Goal: Information Seeking & Learning: Learn about a topic

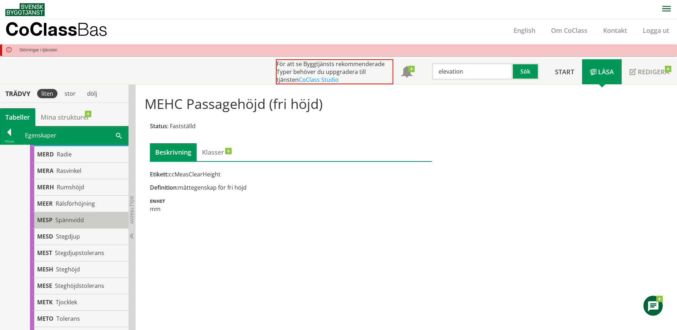
scroll to position [646, 0]
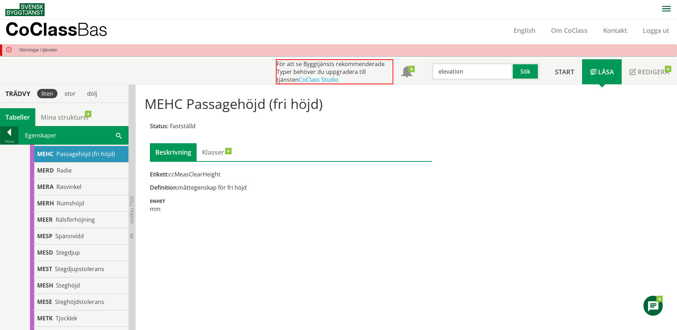
click at [14, 132] on div at bounding box center [9, 134] width 18 height 10
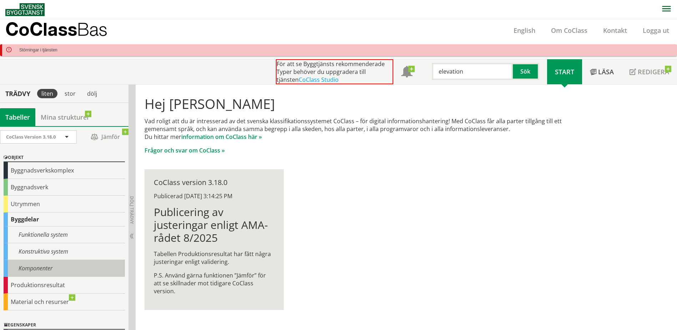
click at [40, 260] on div "Komponenter" at bounding box center [64, 268] width 121 height 17
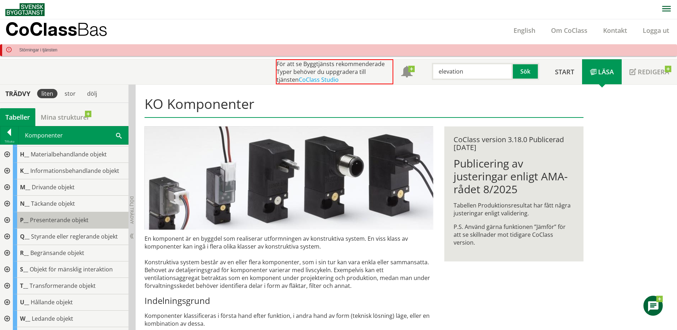
scroll to position [107, 0]
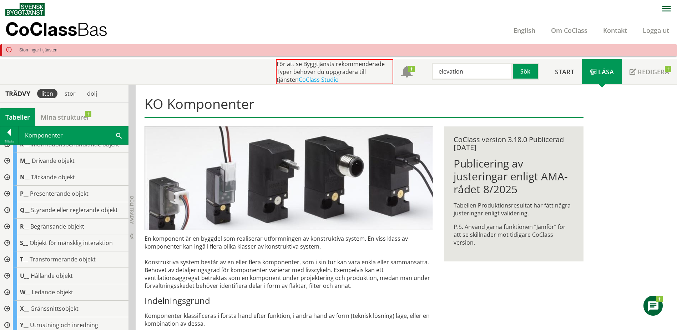
click at [5, 273] on div at bounding box center [6, 276] width 13 height 16
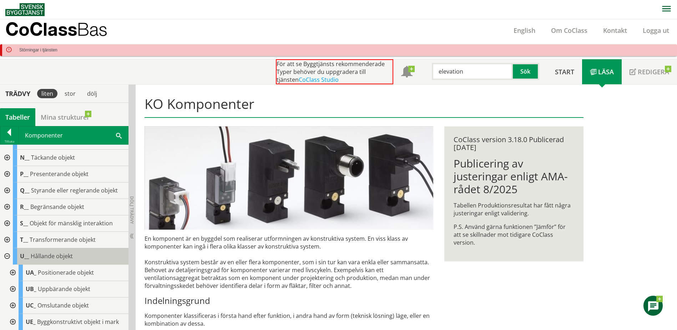
scroll to position [143, 0]
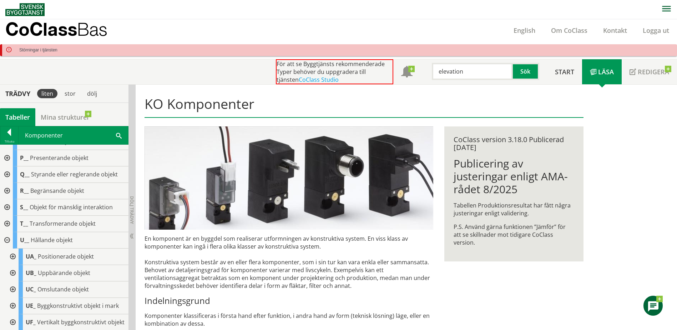
click at [13, 273] on div at bounding box center [12, 273] width 13 height 16
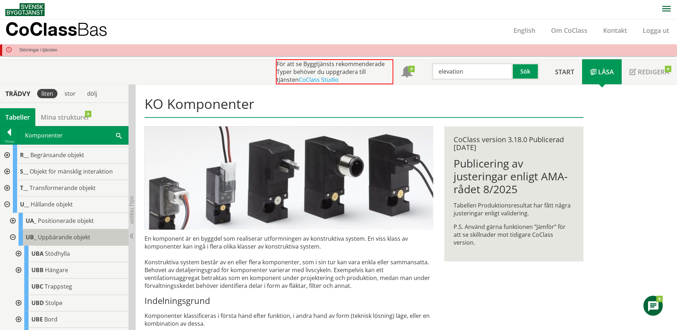
scroll to position [214, 0]
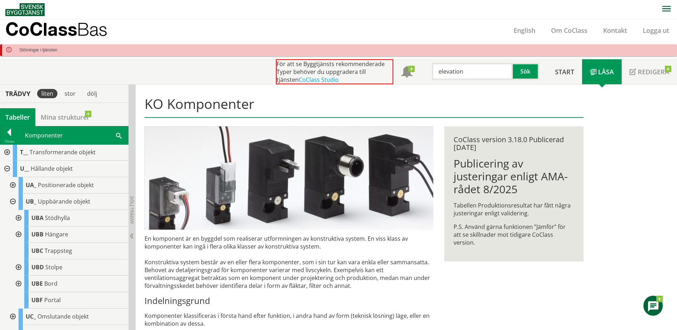
click at [478, 72] on input "elevation" at bounding box center [472, 71] width 81 height 17
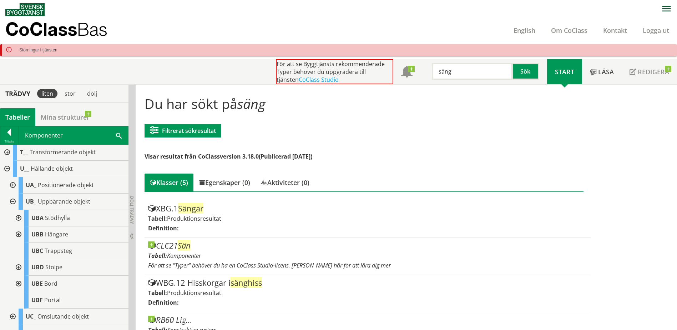
click at [459, 70] on input "säng" at bounding box center [472, 71] width 81 height 17
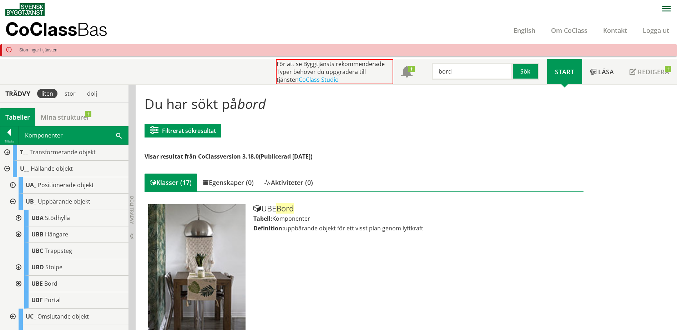
click at [467, 72] on input "bord" at bounding box center [472, 71] width 81 height 17
click at [523, 70] on button "Sök" at bounding box center [526, 71] width 26 height 17
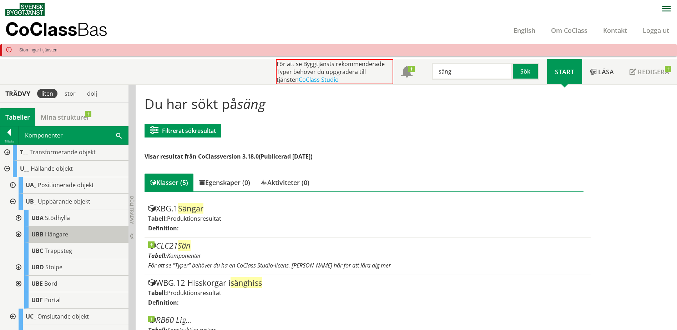
scroll to position [179, 0]
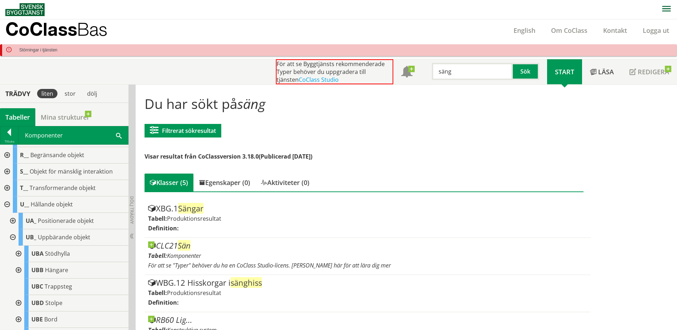
click at [19, 270] on div at bounding box center [17, 270] width 13 height 16
click at [19, 268] on div at bounding box center [17, 270] width 13 height 16
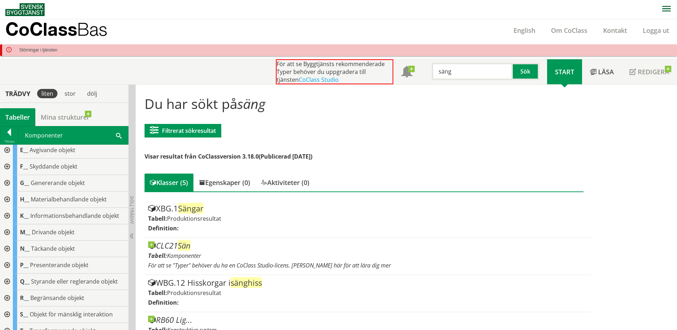
scroll to position [0, 0]
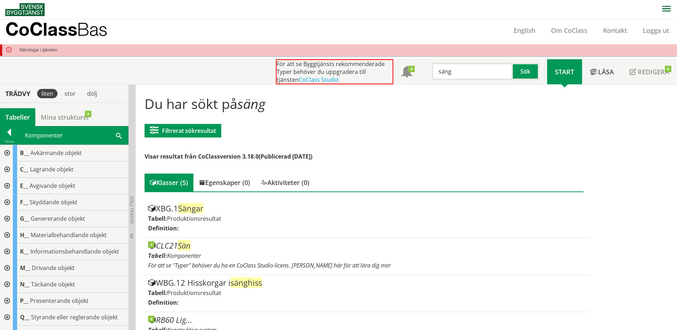
click at [5, 170] on div at bounding box center [6, 169] width 13 height 16
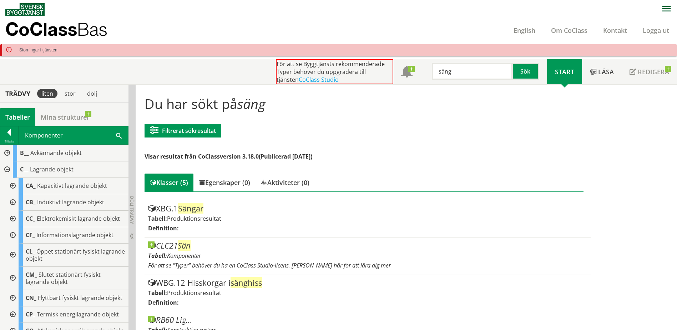
click at [12, 253] on div at bounding box center [12, 255] width 13 height 23
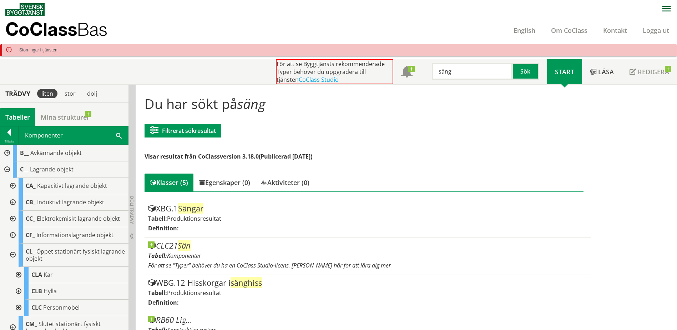
click at [20, 307] on div at bounding box center [17, 308] width 13 height 16
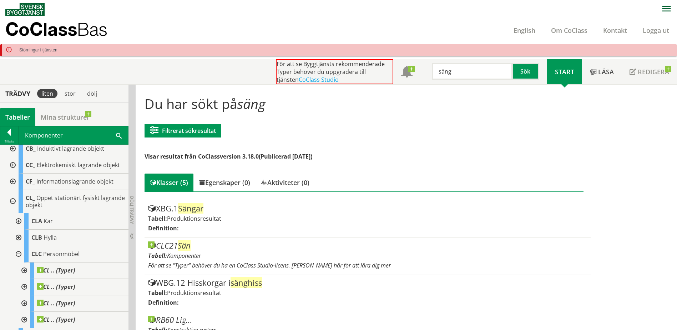
scroll to position [71, 0]
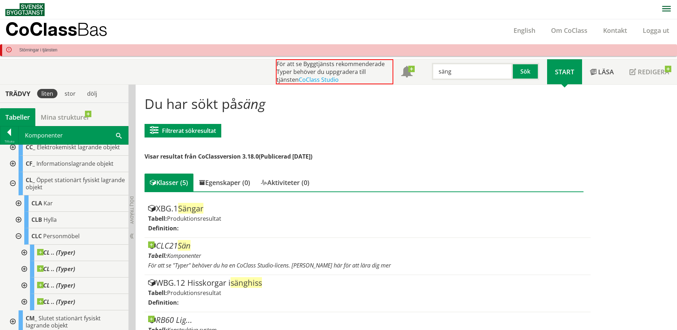
click at [18, 236] on div at bounding box center [17, 236] width 13 height 16
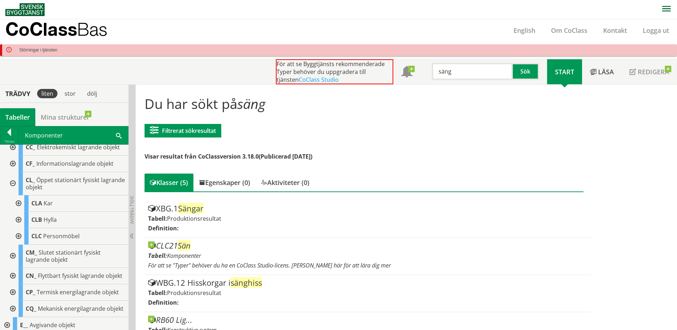
click at [12, 181] on div at bounding box center [12, 183] width 13 height 23
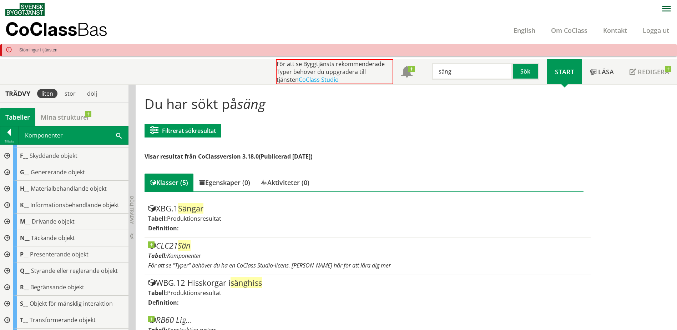
scroll to position [203, 0]
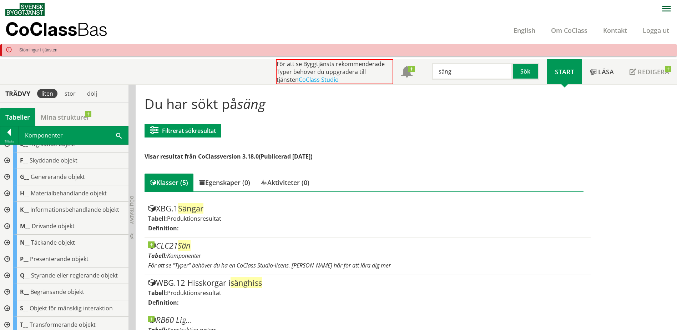
click at [473, 77] on input "säng" at bounding box center [472, 71] width 81 height 17
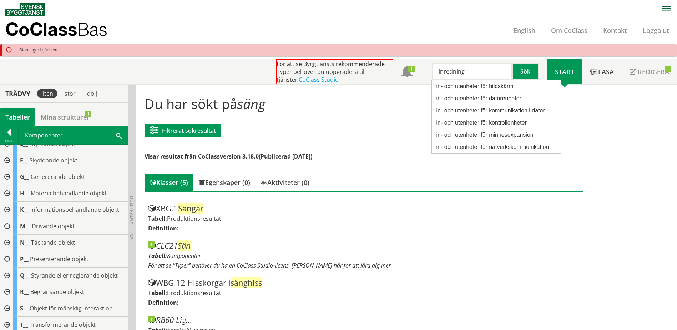
type input "inredning"
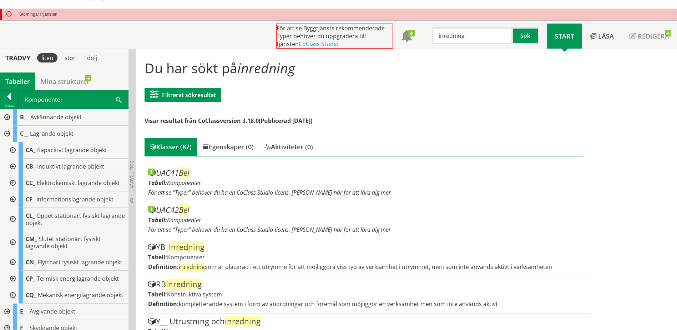
click at [6, 132] on div at bounding box center [6, 134] width 13 height 16
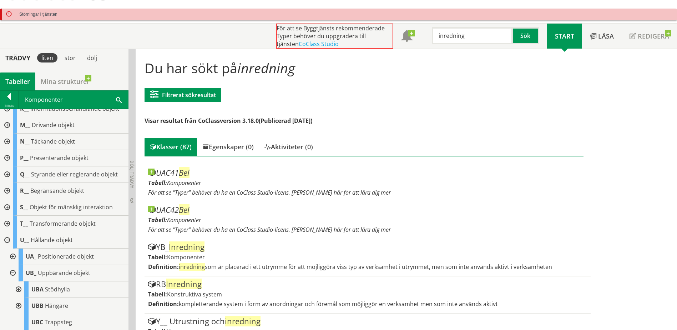
click at [6, 241] on div at bounding box center [6, 240] width 13 height 16
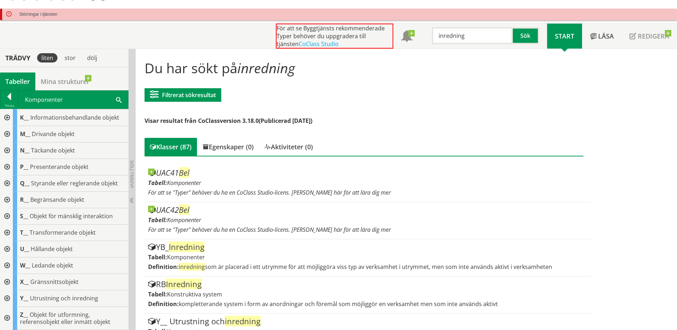
scroll to position [98, 0]
click at [7, 298] on div at bounding box center [6, 298] width 13 height 16
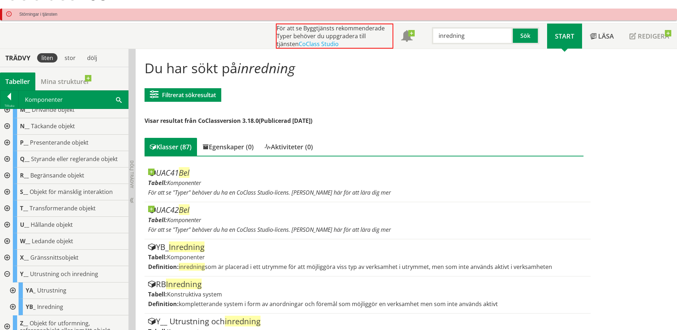
scroll to position [131, 0]
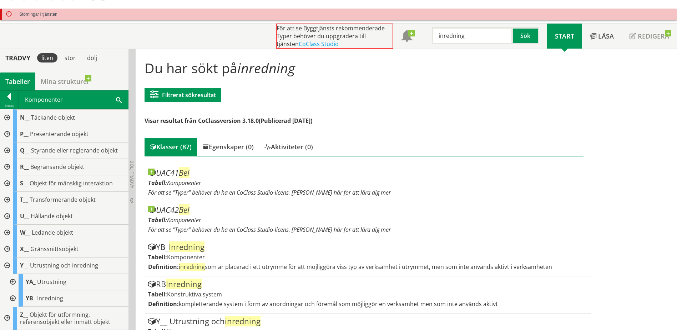
click at [15, 297] on div at bounding box center [12, 298] width 13 height 16
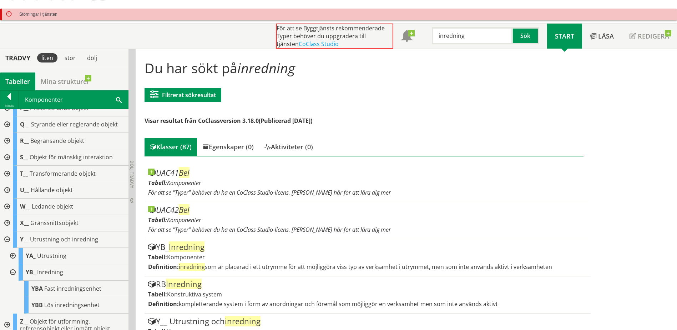
scroll to position [164, 0]
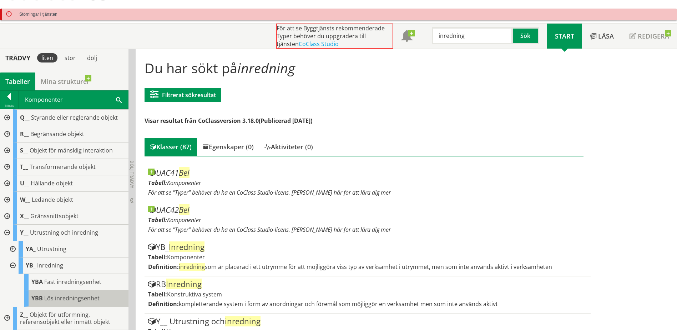
click at [57, 298] on span "Lös inredningsenhet" at bounding box center [71, 298] width 55 height 8
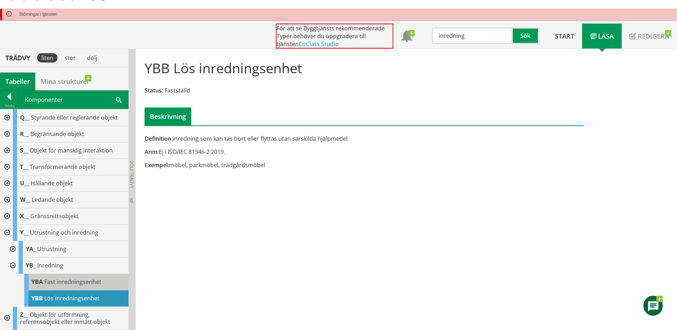
click at [61, 279] on span "Fast inredningsenhet" at bounding box center [72, 282] width 57 height 8
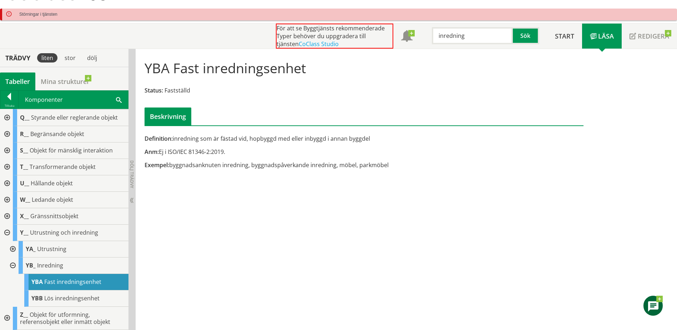
click at [15, 265] on div at bounding box center [12, 265] width 13 height 16
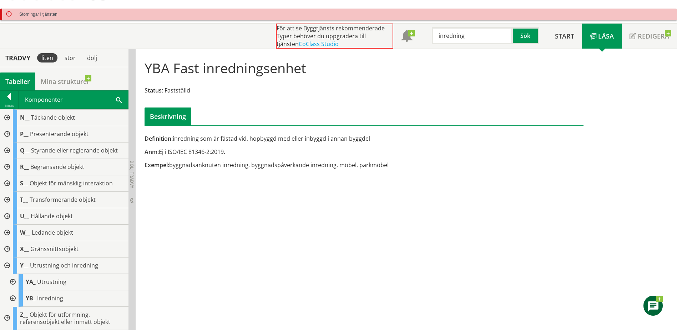
click at [5, 264] on div at bounding box center [6, 265] width 13 height 16
